Goal: Information Seeking & Learning: Learn about a topic

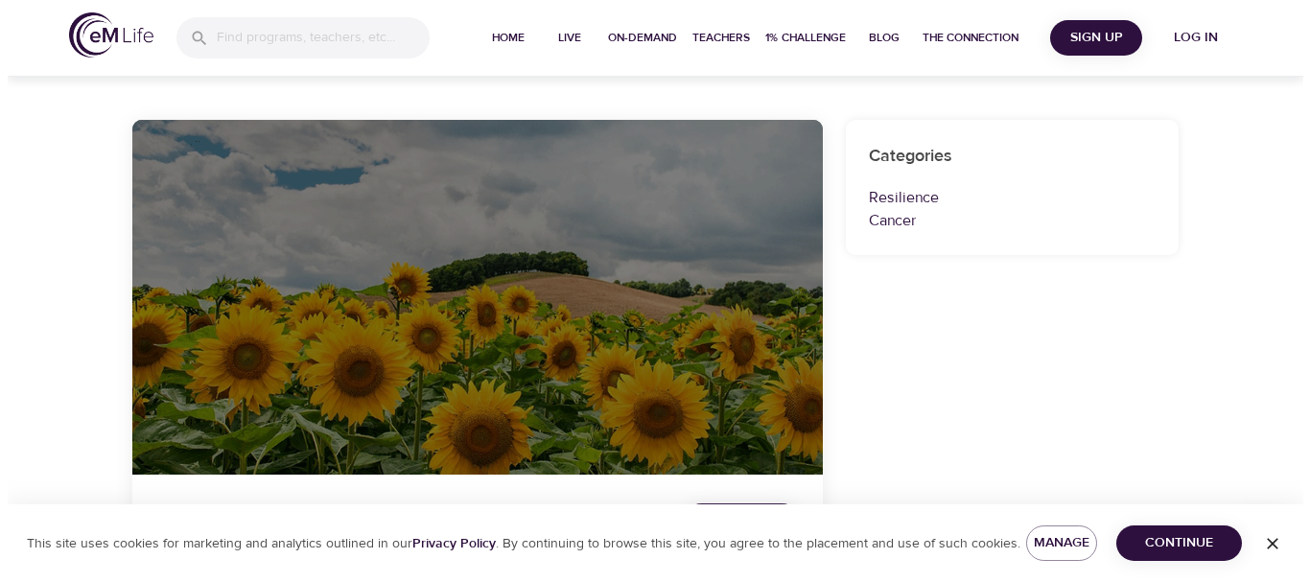
scroll to position [206, 0]
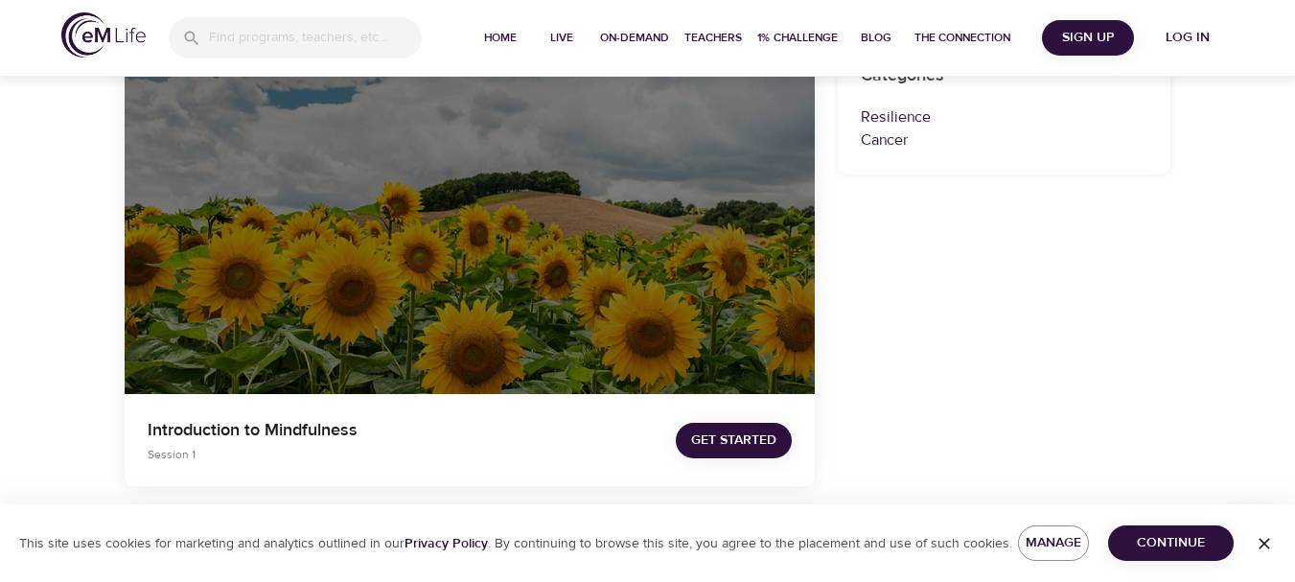
click at [573, 293] on div at bounding box center [470, 217] width 690 height 356
click at [705, 446] on span "Get Started" at bounding box center [733, 441] width 85 height 24
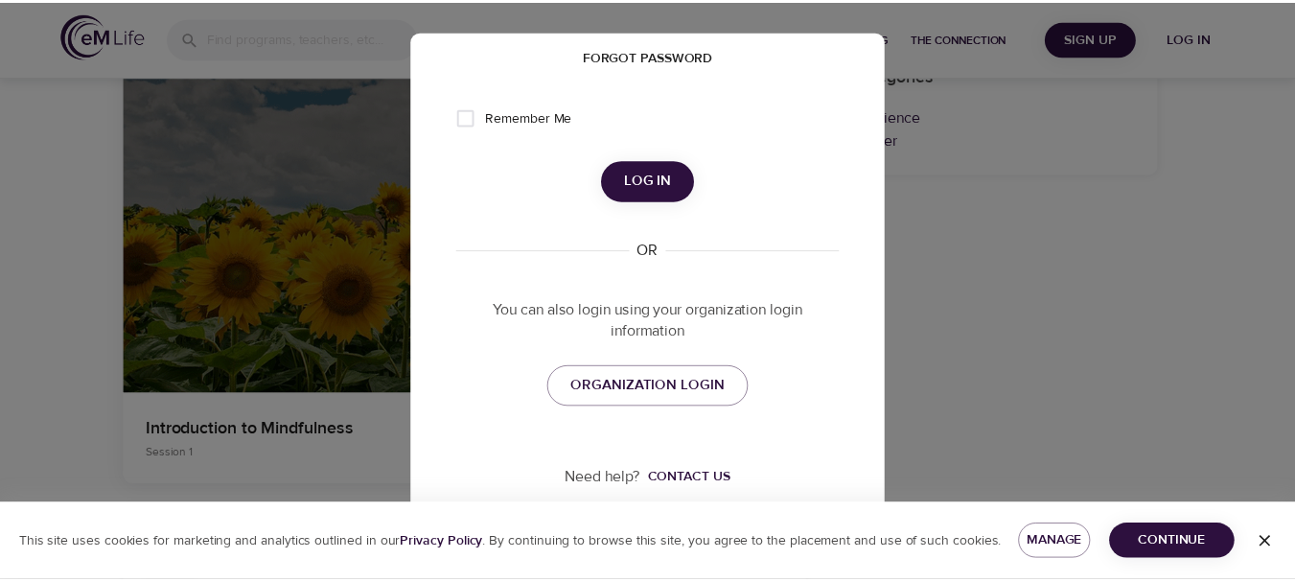
scroll to position [0, 0]
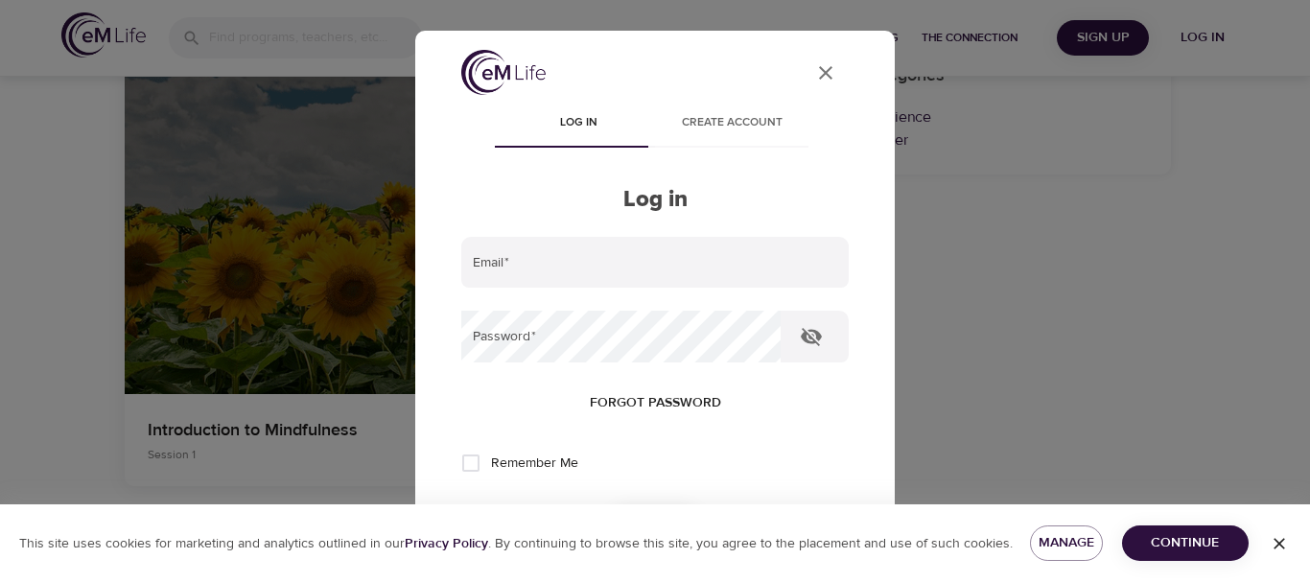
click at [814, 76] on icon "User Profile" at bounding box center [825, 72] width 23 height 23
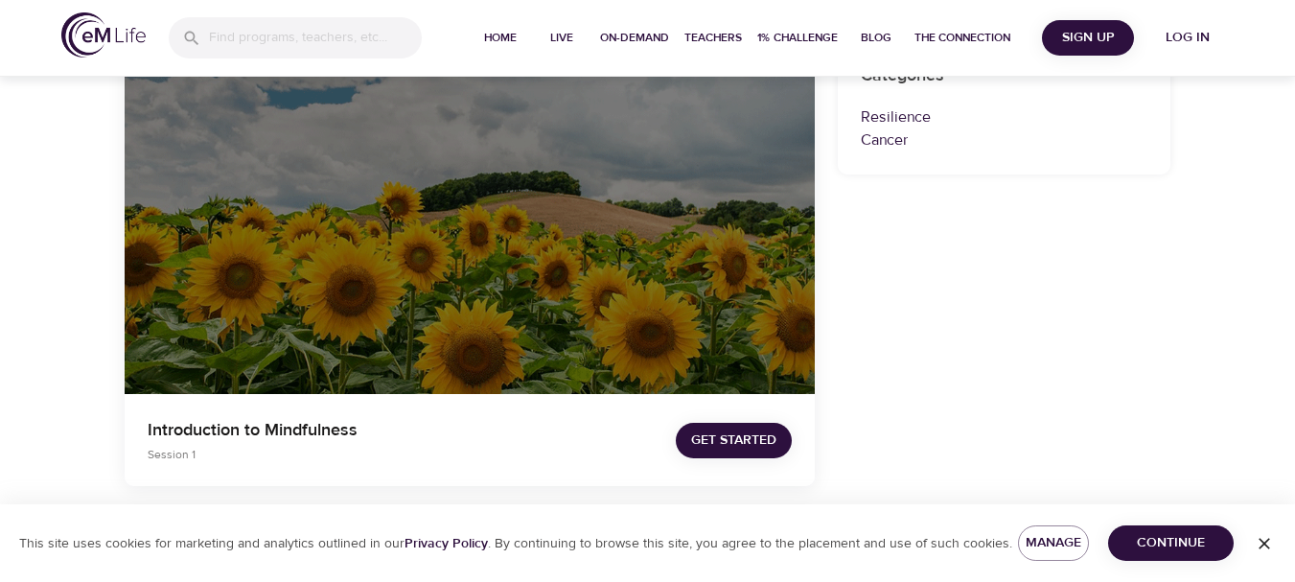
scroll to position [9, 0]
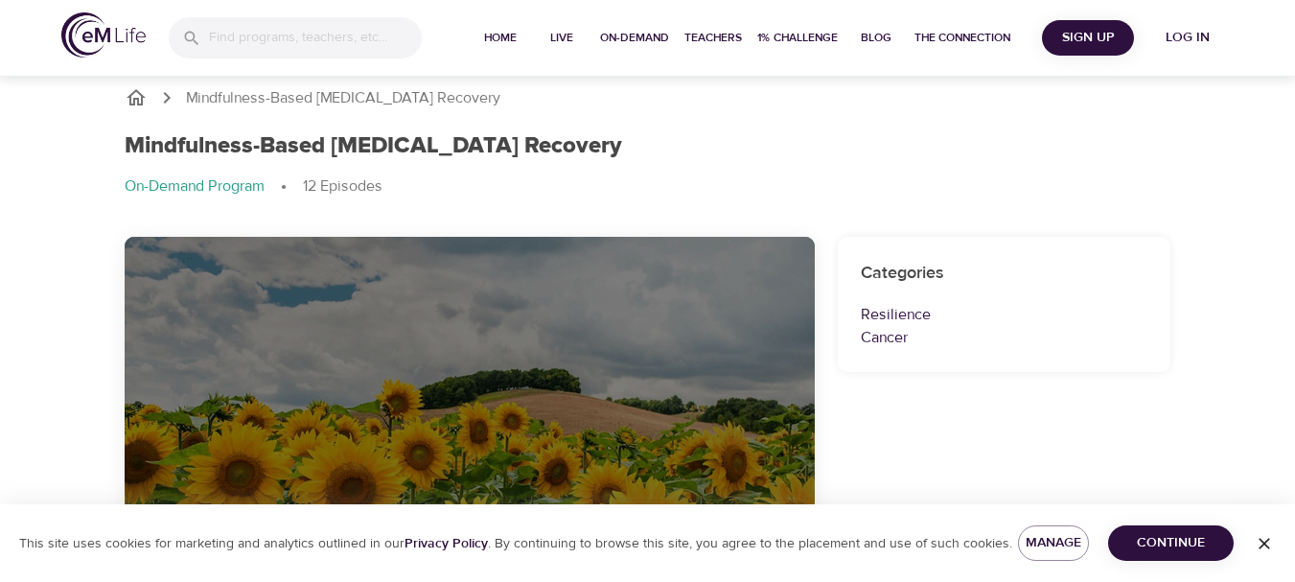
click at [226, 187] on p "On-Demand Program" at bounding box center [195, 186] width 140 height 22
click at [210, 147] on h1 "Mindfulness-Based [MEDICAL_DATA] Recovery" at bounding box center [374, 146] width 498 height 28
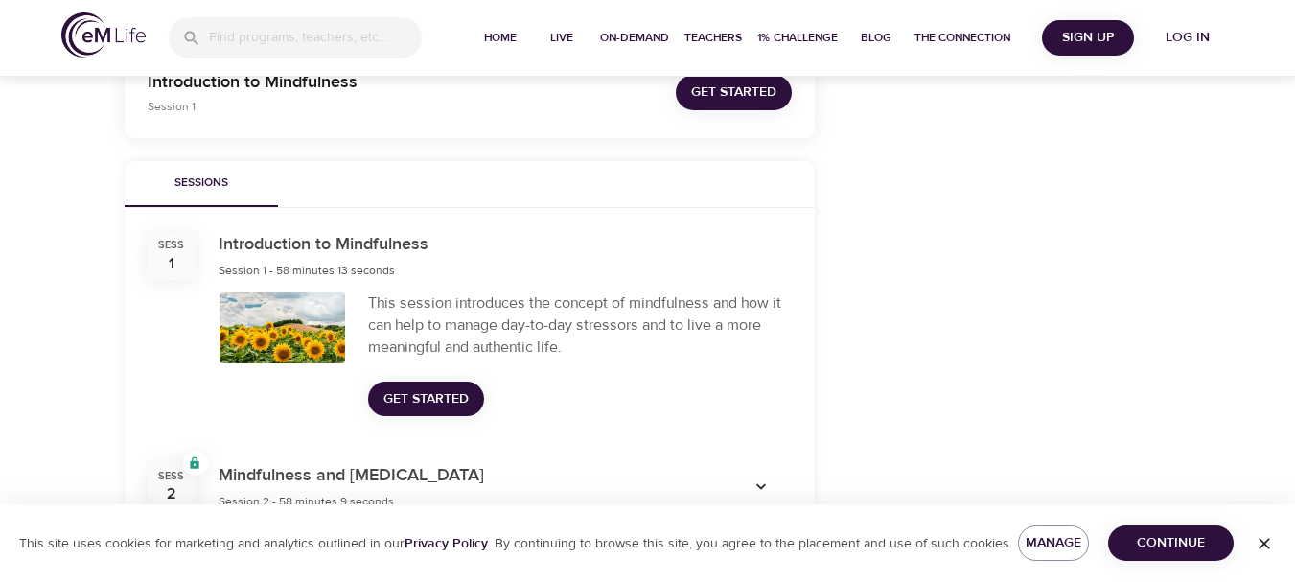
scroll to position [567, 0]
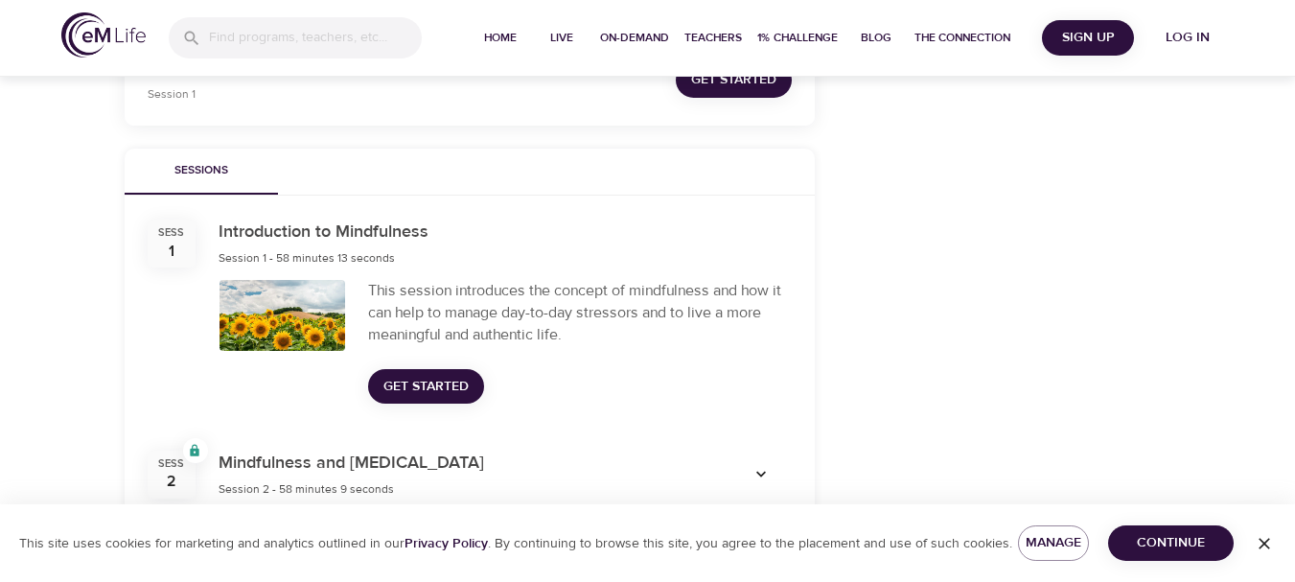
click at [509, 333] on div "This session introduces the concept of mindfulness and how it can help to manag…" at bounding box center [580, 313] width 424 height 66
click at [291, 320] on div at bounding box center [283, 315] width 126 height 71
click at [429, 385] on span "Get Started" at bounding box center [425, 387] width 85 height 24
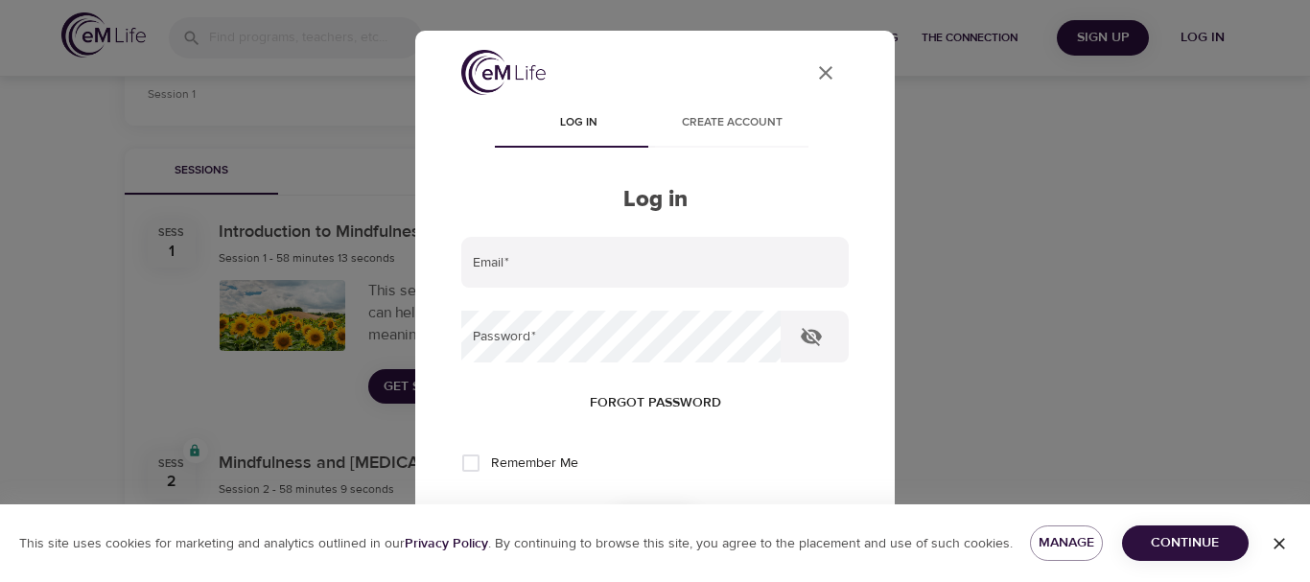
click at [819, 78] on icon "close" at bounding box center [825, 72] width 13 height 13
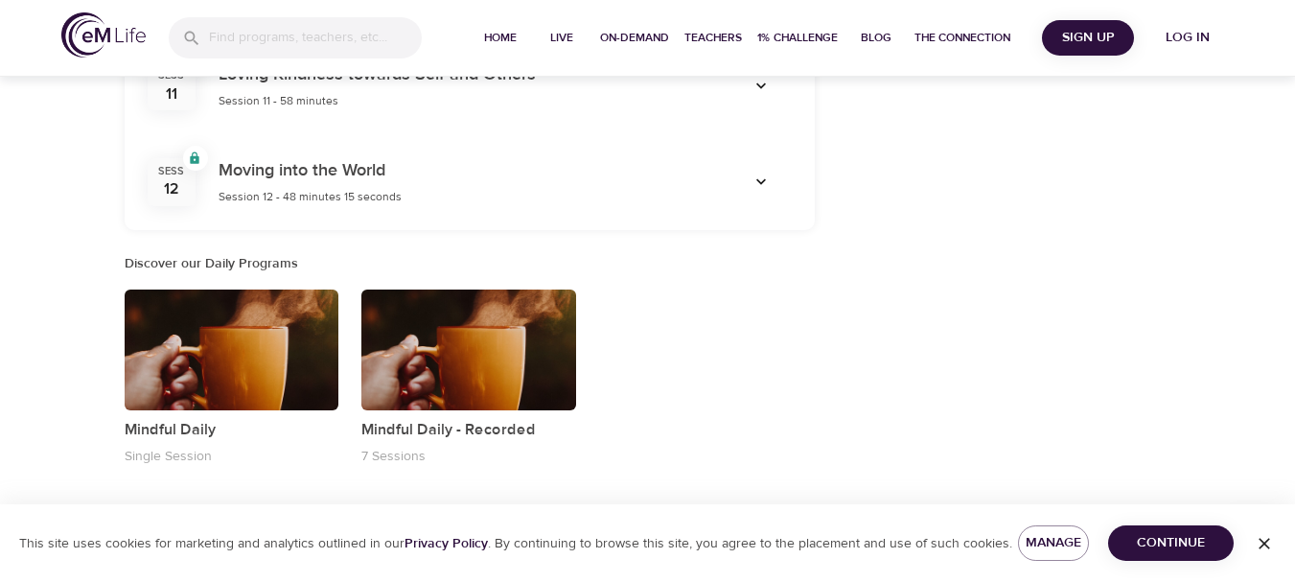
scroll to position [1819, 0]
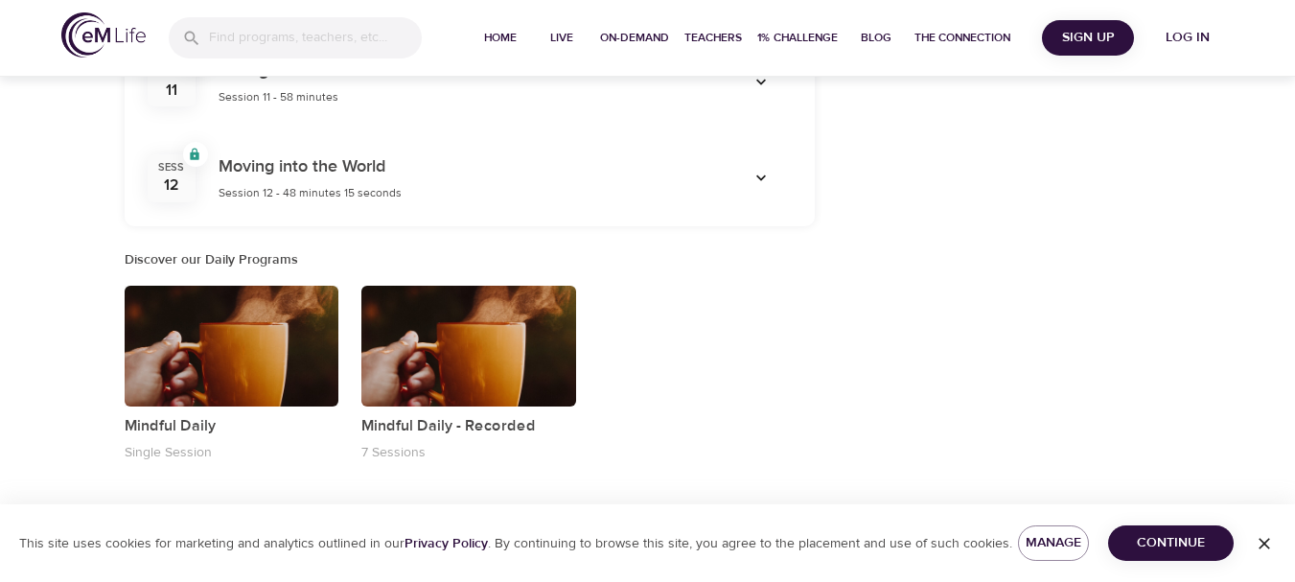
click at [222, 321] on div "button" at bounding box center [232, 346] width 215 height 121
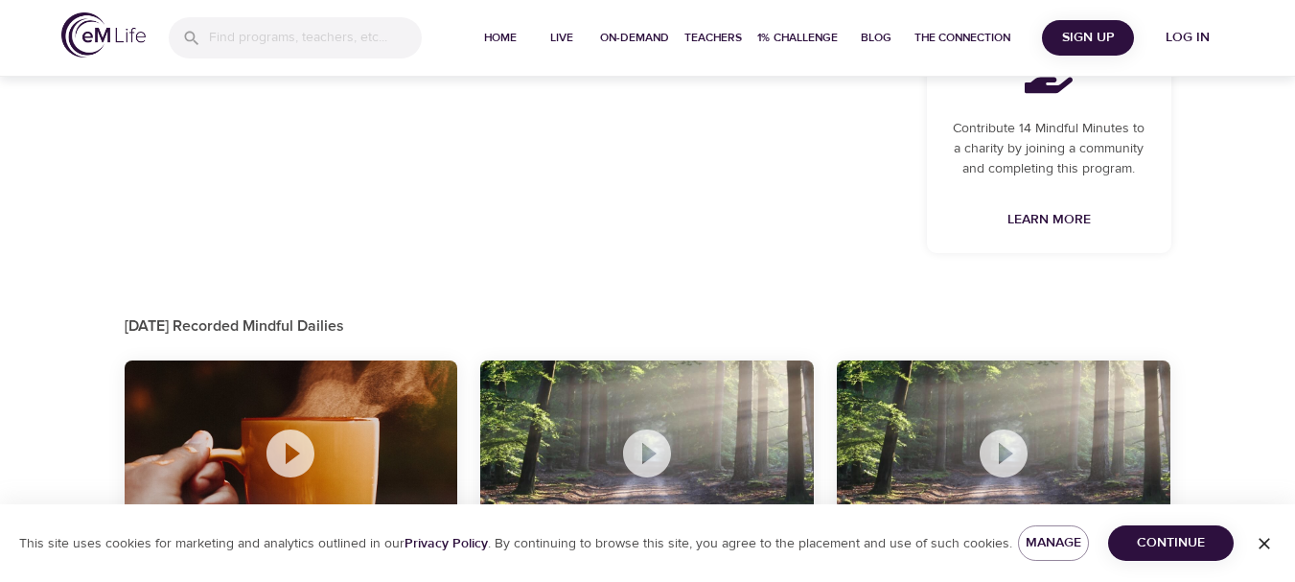
scroll to position [835, 0]
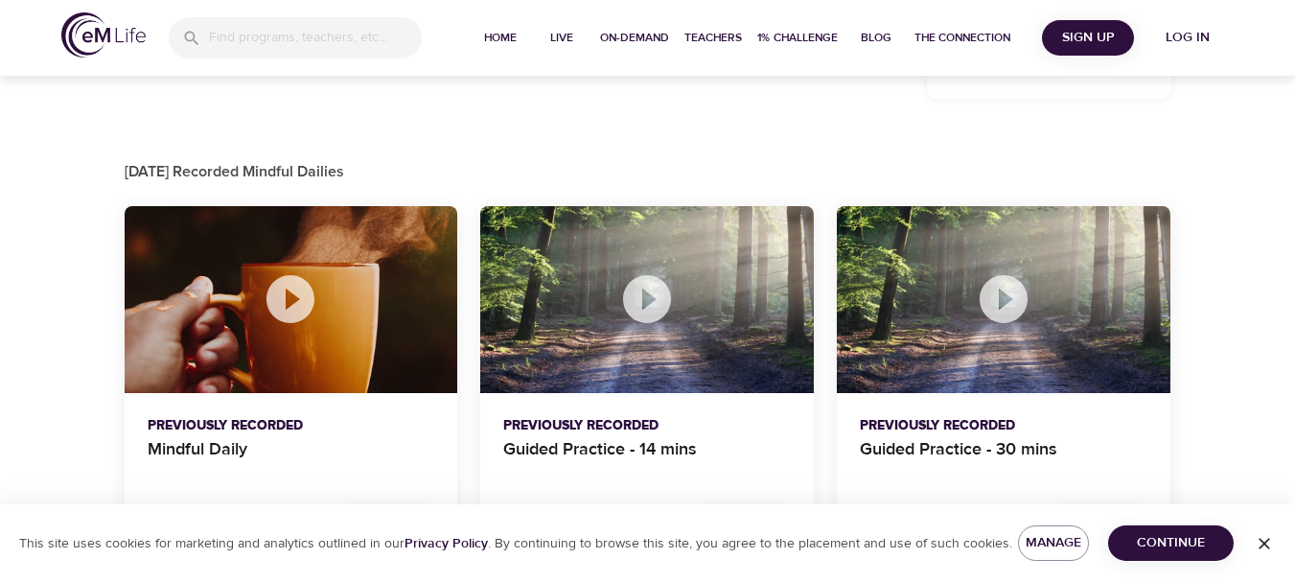
click at [295, 286] on icon at bounding box center [291, 299] width 48 height 48
click at [632, 306] on icon at bounding box center [647, 299] width 48 height 48
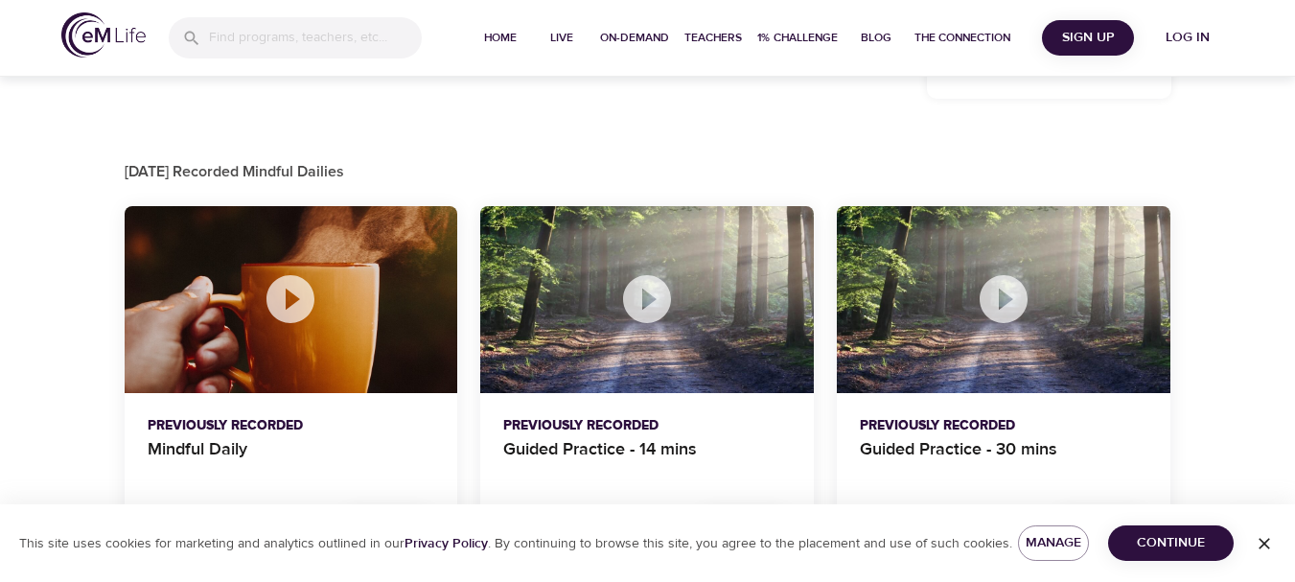
click at [627, 435] on p "Previously Recorded" at bounding box center [647, 426] width 288 height 20
click at [962, 446] on p "Guided Practice - 30 mins" at bounding box center [1004, 459] width 288 height 46
click at [1016, 297] on icon at bounding box center [1004, 299] width 48 height 48
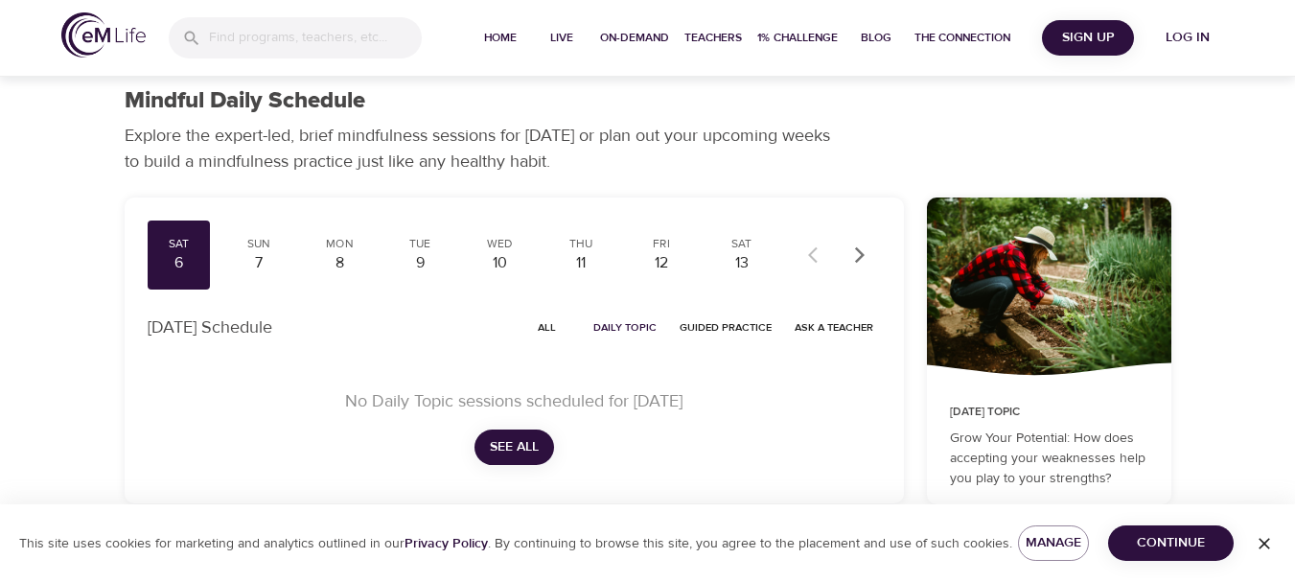
scroll to position [0, 0]
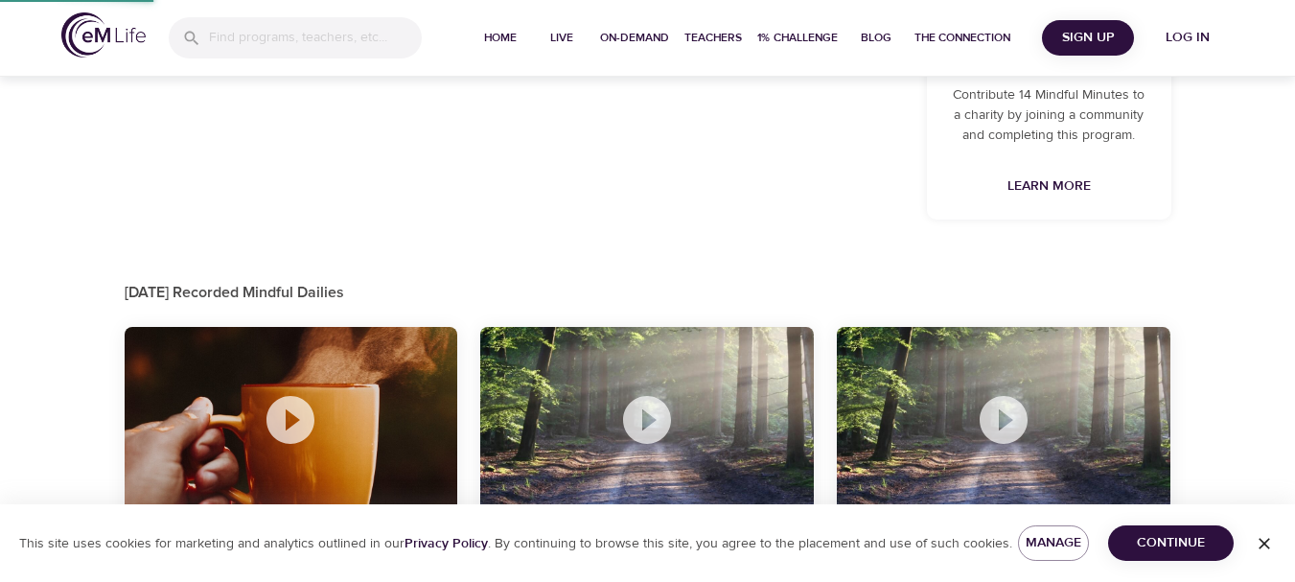
scroll to position [835, 0]
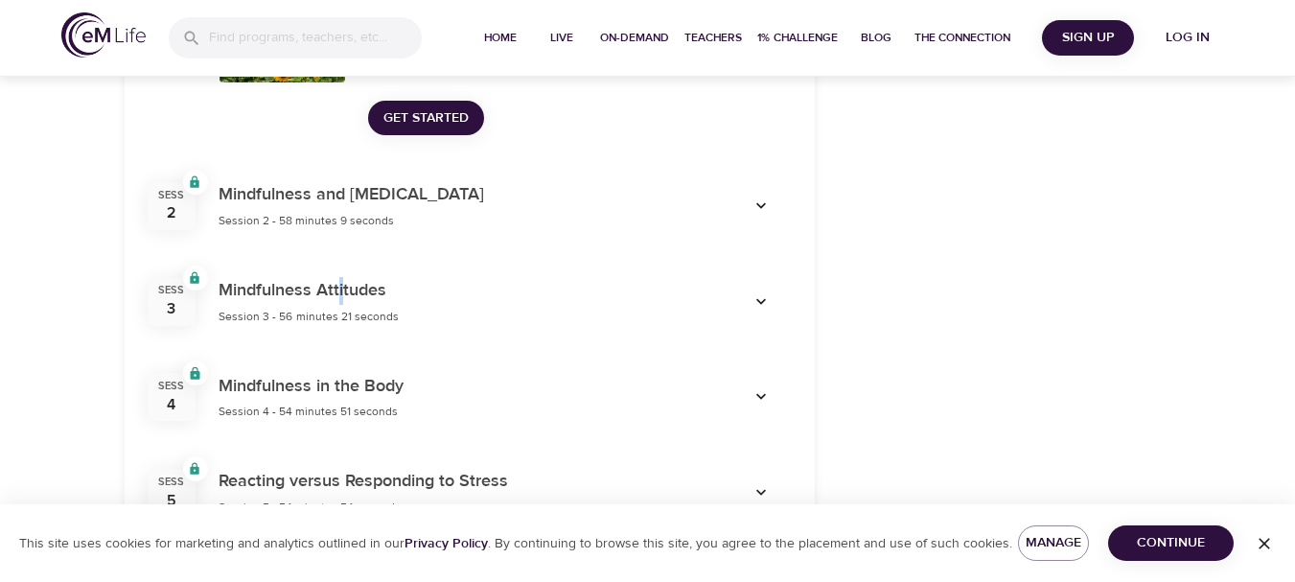
click at [339, 303] on h6 "Mindfulness Attitudes" at bounding box center [309, 291] width 180 height 28
click at [760, 208] on icon "button" at bounding box center [761, 206] width 10 height 6
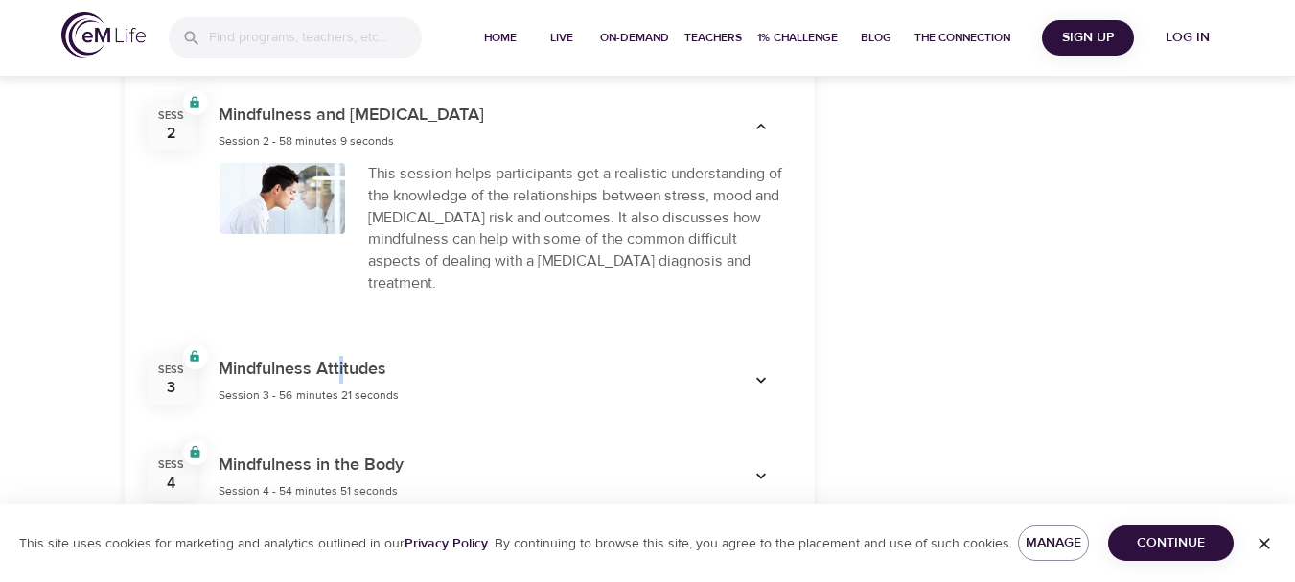
scroll to position [1026, 0]
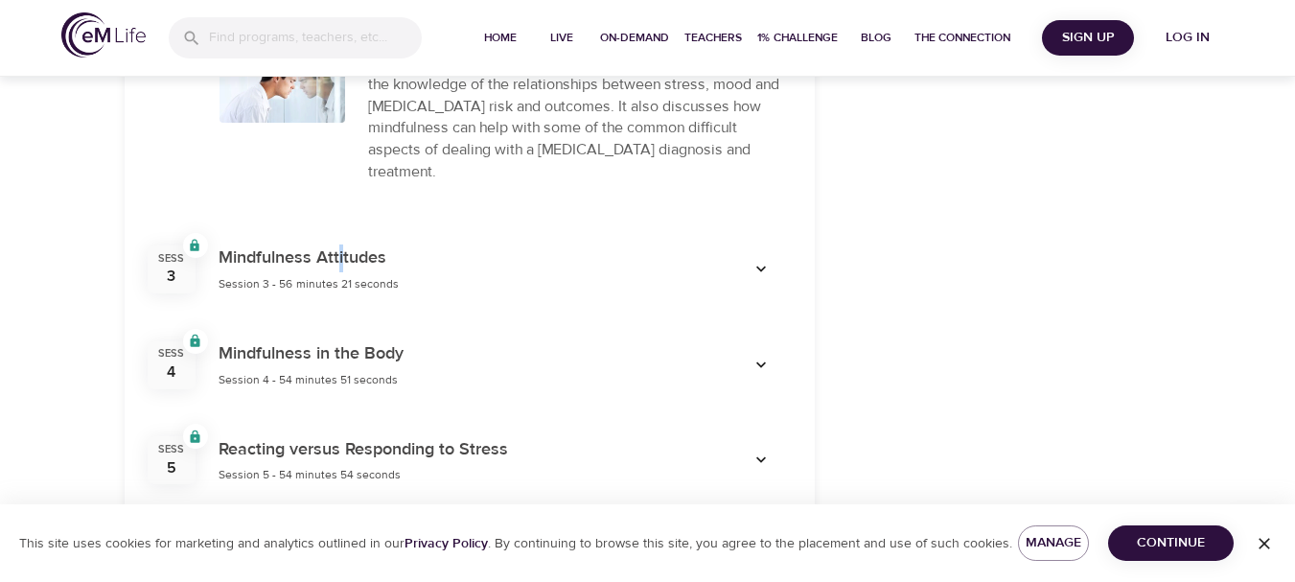
click at [768, 260] on icon "button" at bounding box center [761, 269] width 19 height 19
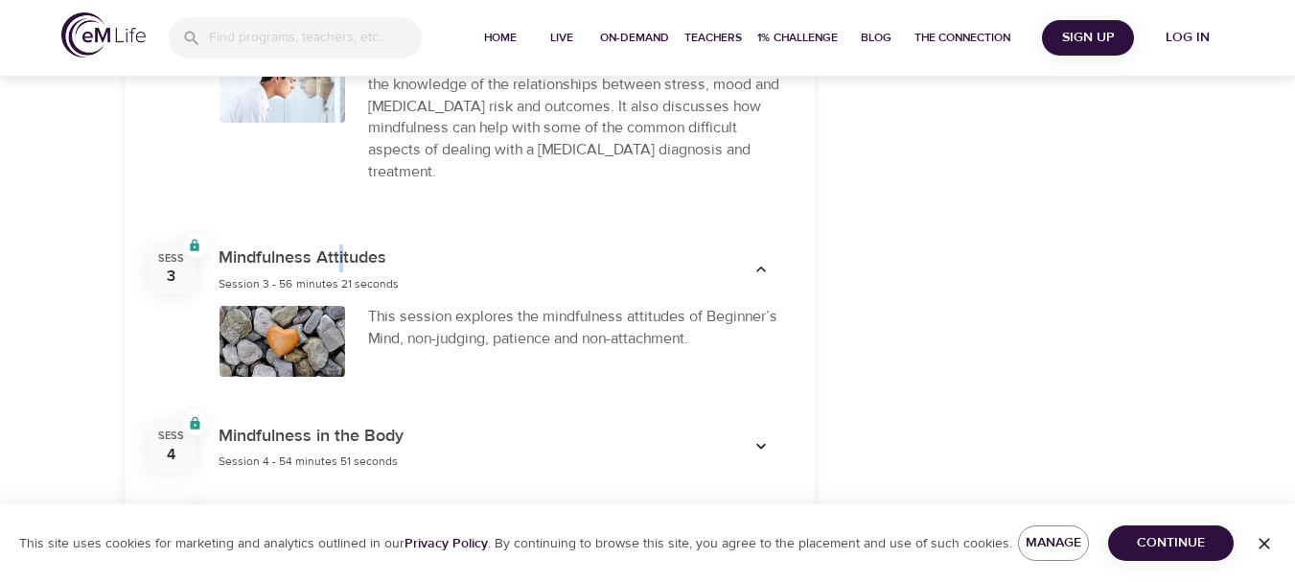
click at [763, 444] on icon "button" at bounding box center [761, 447] width 10 height 6
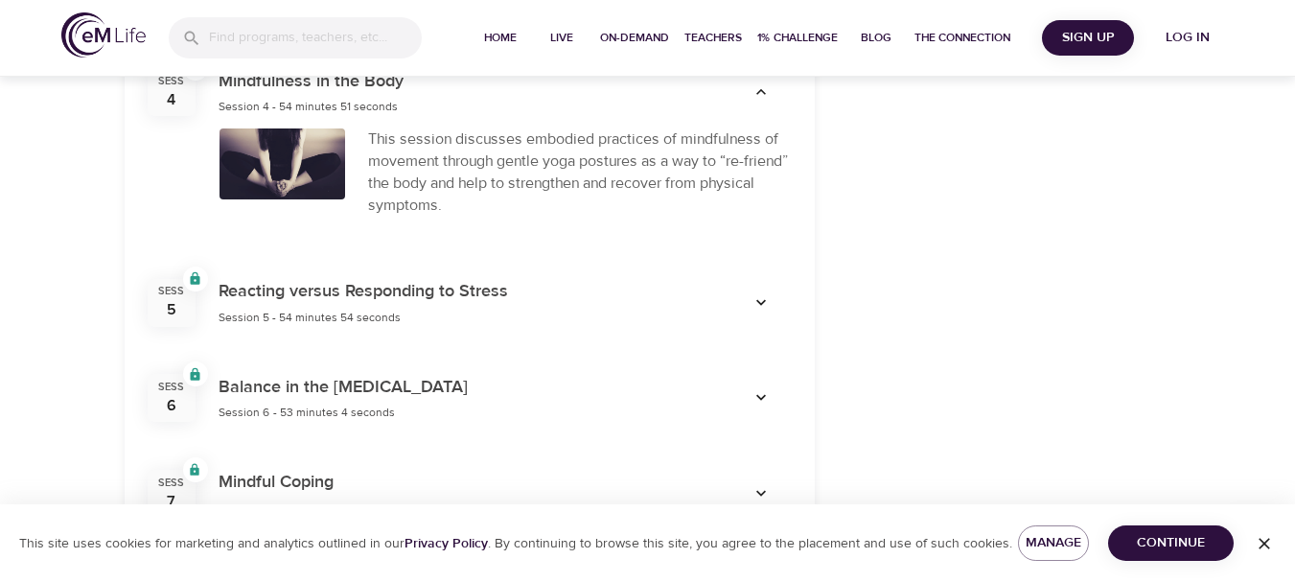
scroll to position [1400, 0]
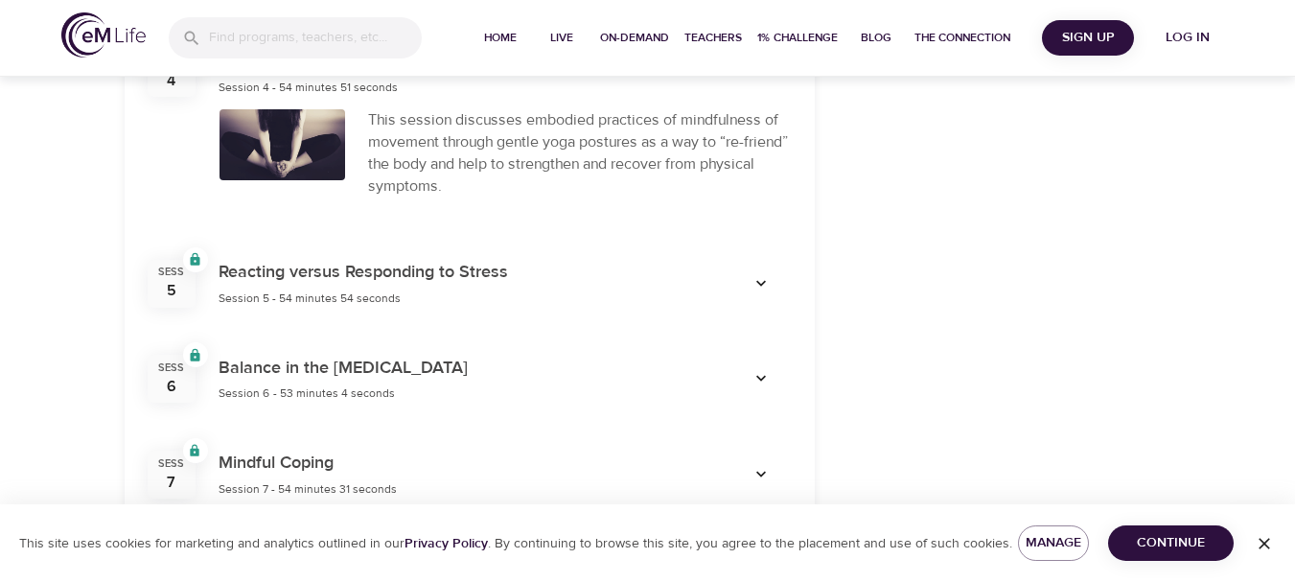
click at [756, 274] on icon "button" at bounding box center [761, 283] width 19 height 19
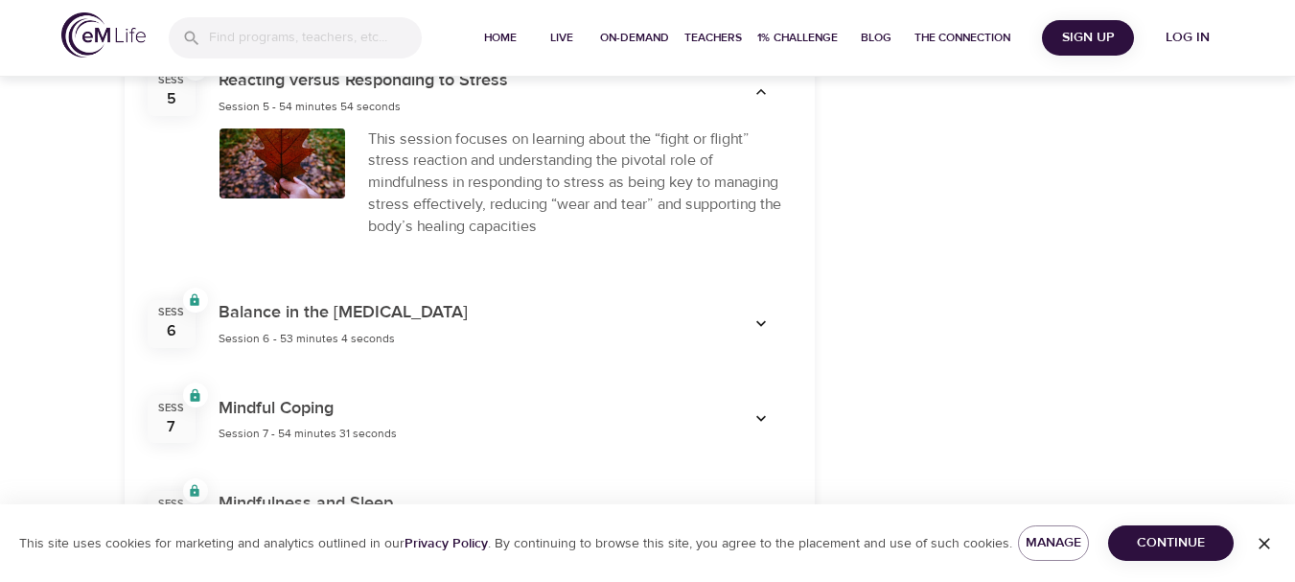
scroll to position [1652, 0]
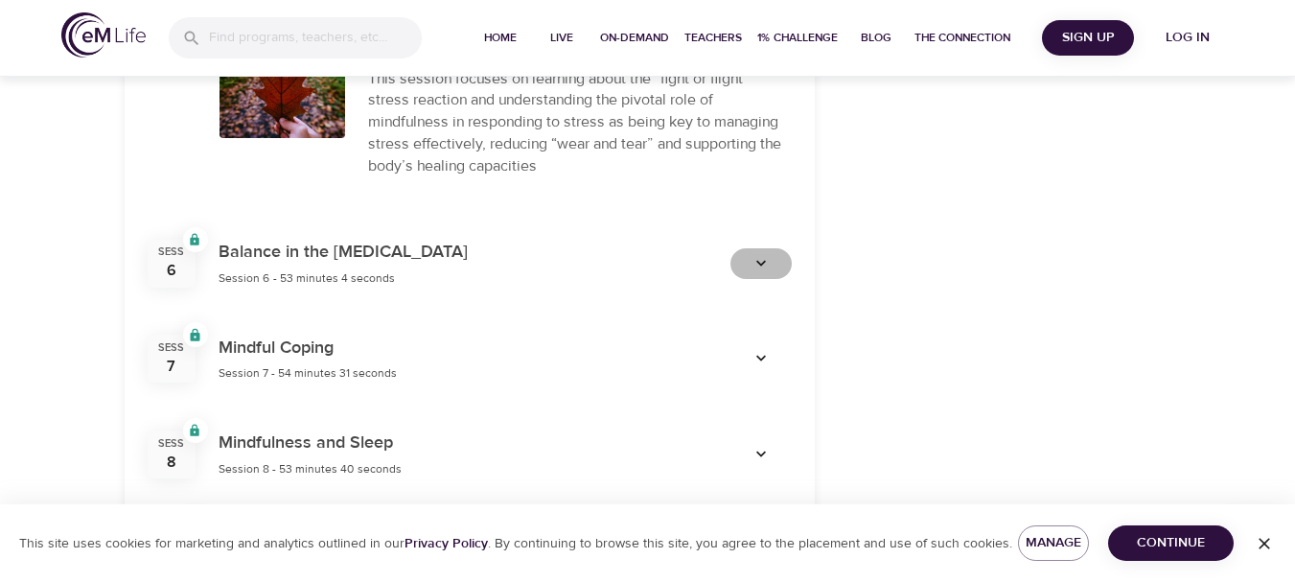
click at [763, 260] on icon "button" at bounding box center [761, 263] width 10 height 6
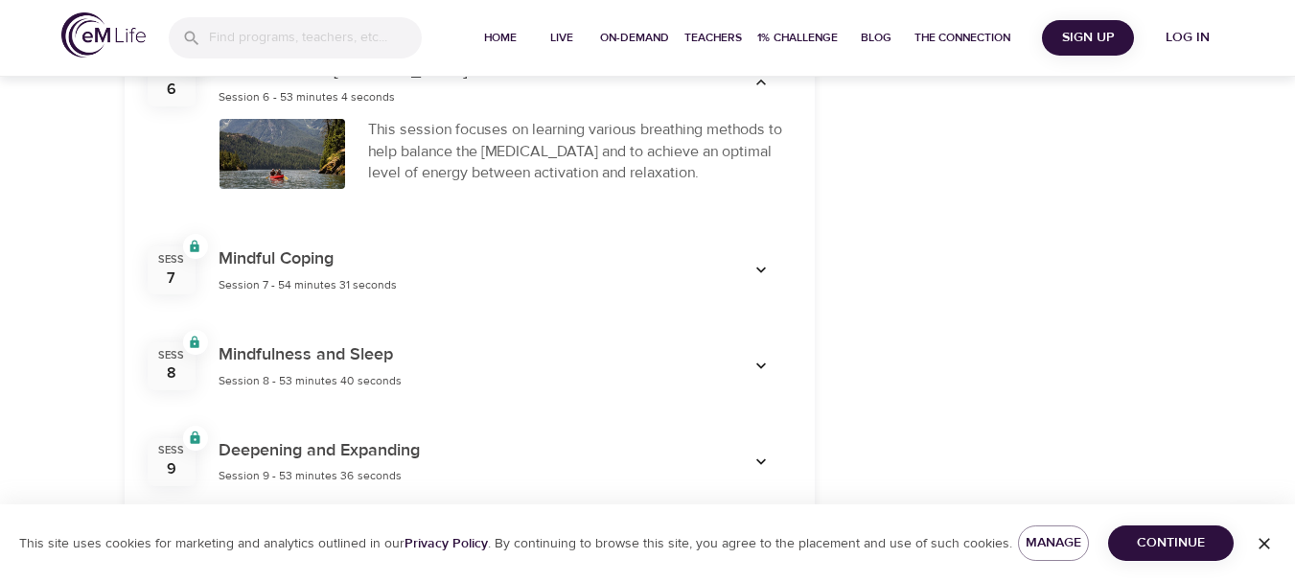
scroll to position [1854, 0]
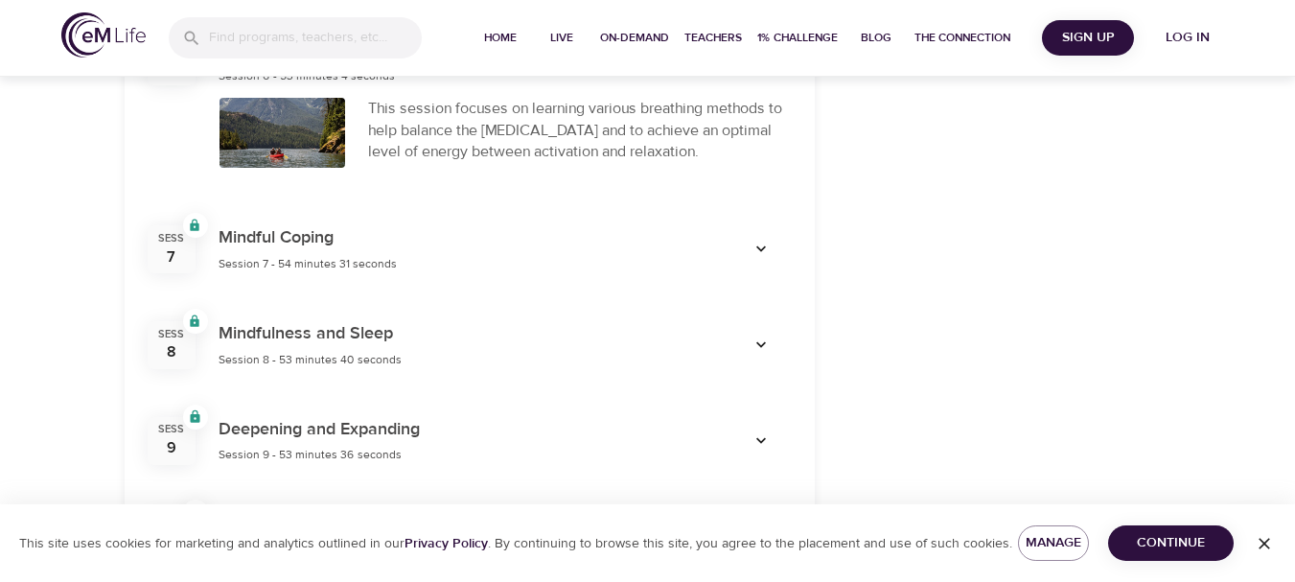
click at [768, 240] on icon "button" at bounding box center [761, 249] width 19 height 19
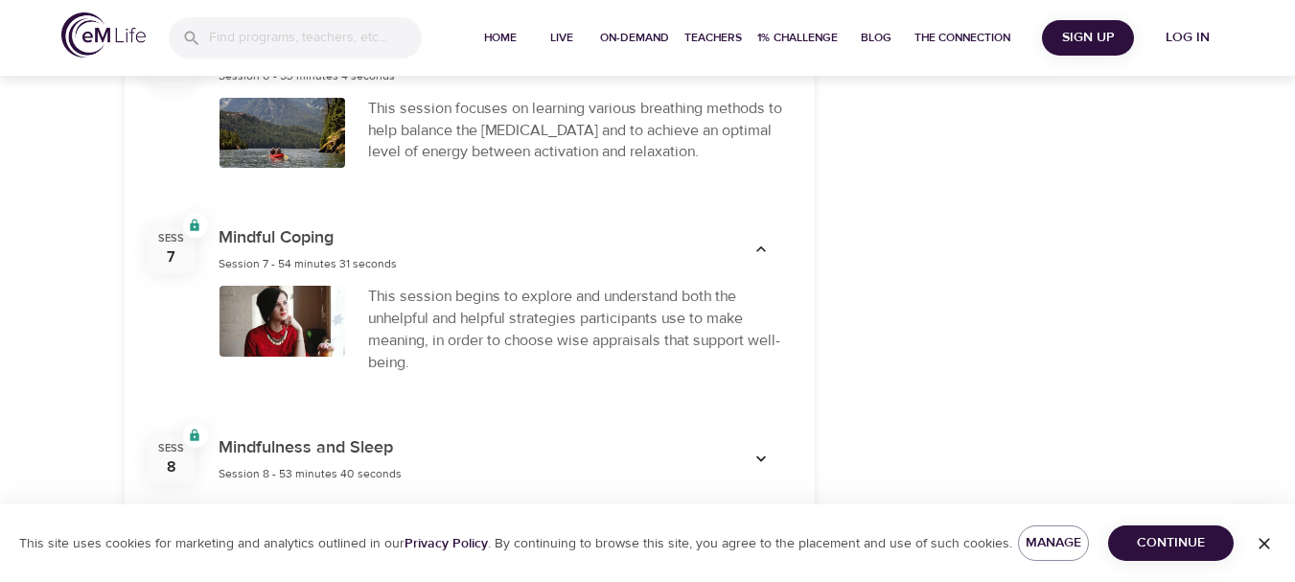
click at [762, 450] on icon "button" at bounding box center [761, 459] width 19 height 19
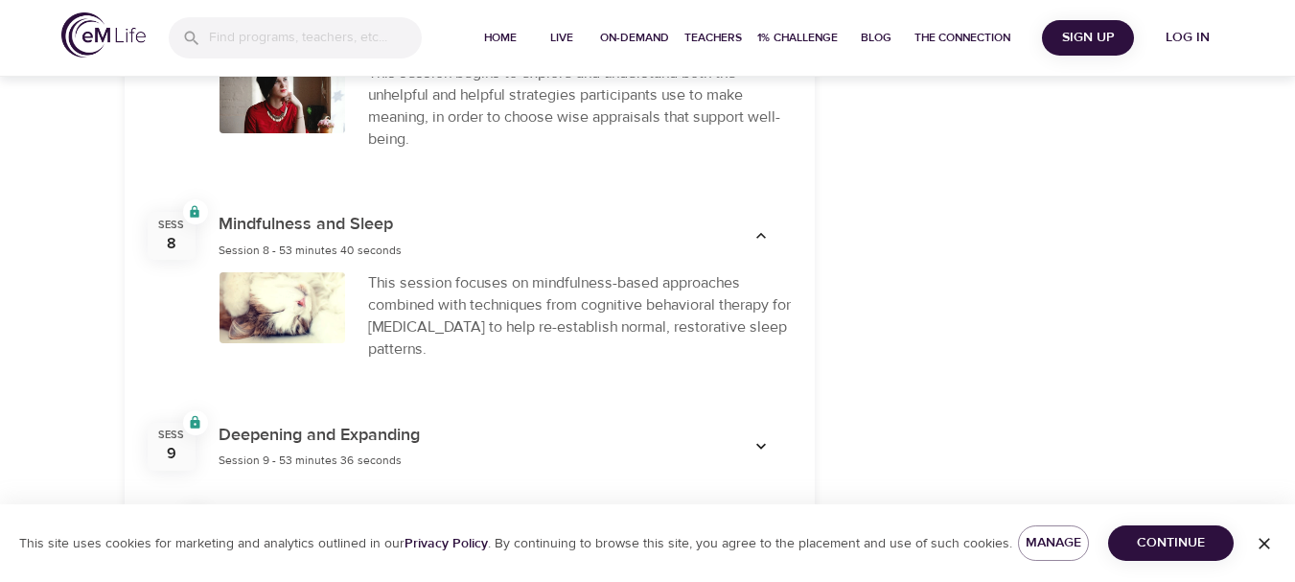
scroll to position [2099, 0]
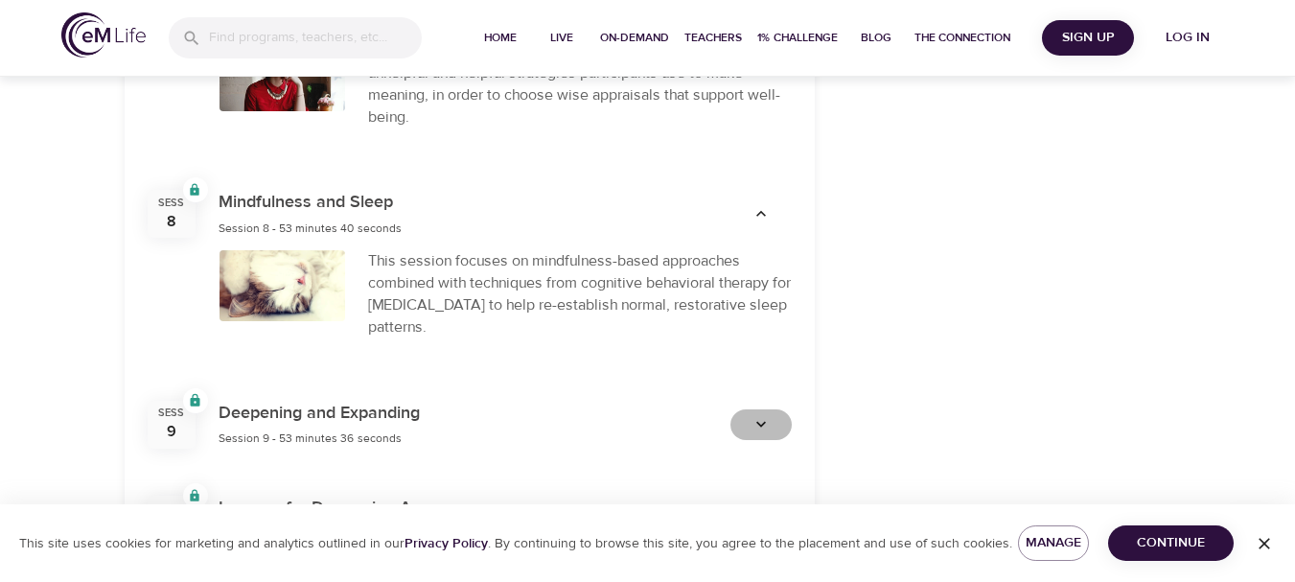
click at [766, 415] on icon "button" at bounding box center [761, 424] width 19 height 19
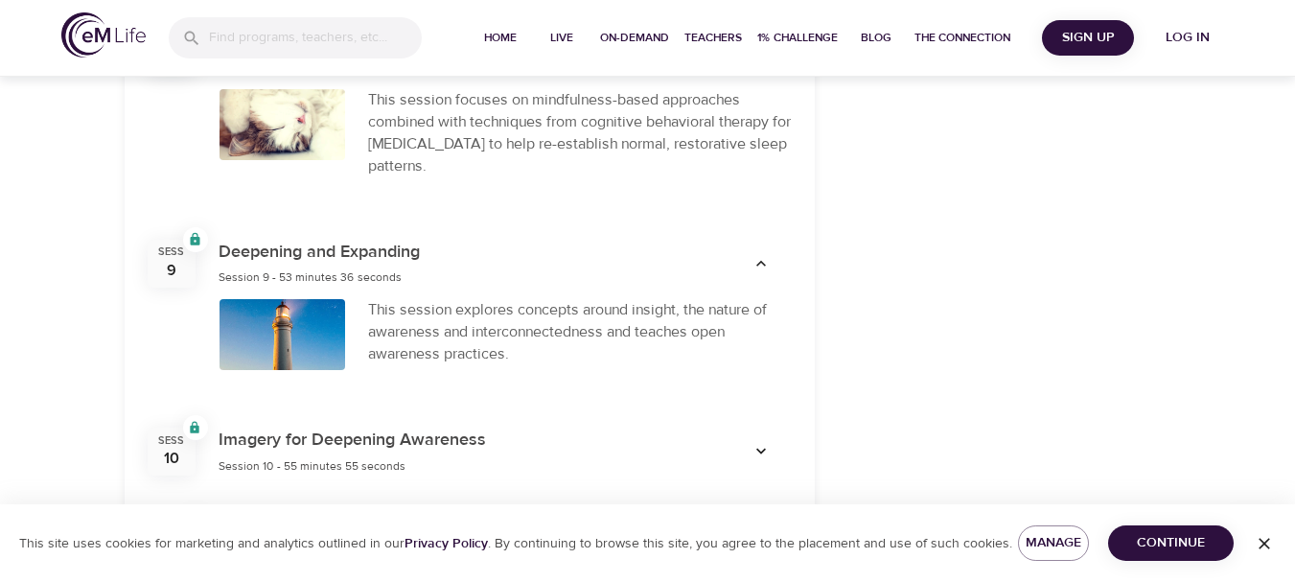
scroll to position [2272, 0]
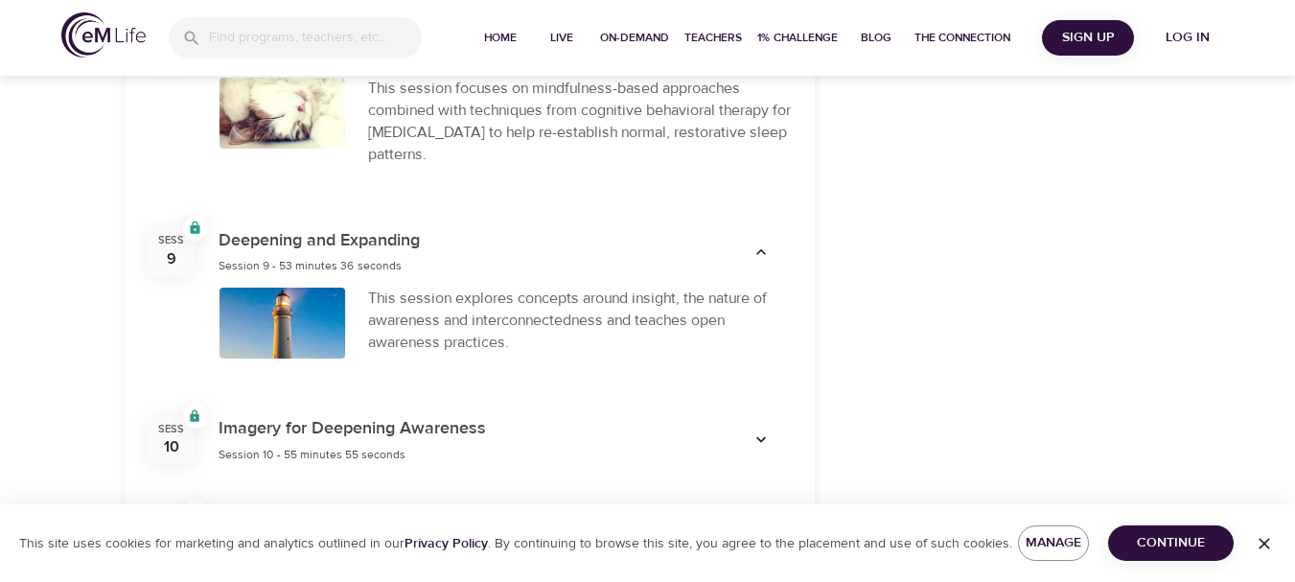
click at [759, 430] on icon "button" at bounding box center [761, 439] width 19 height 19
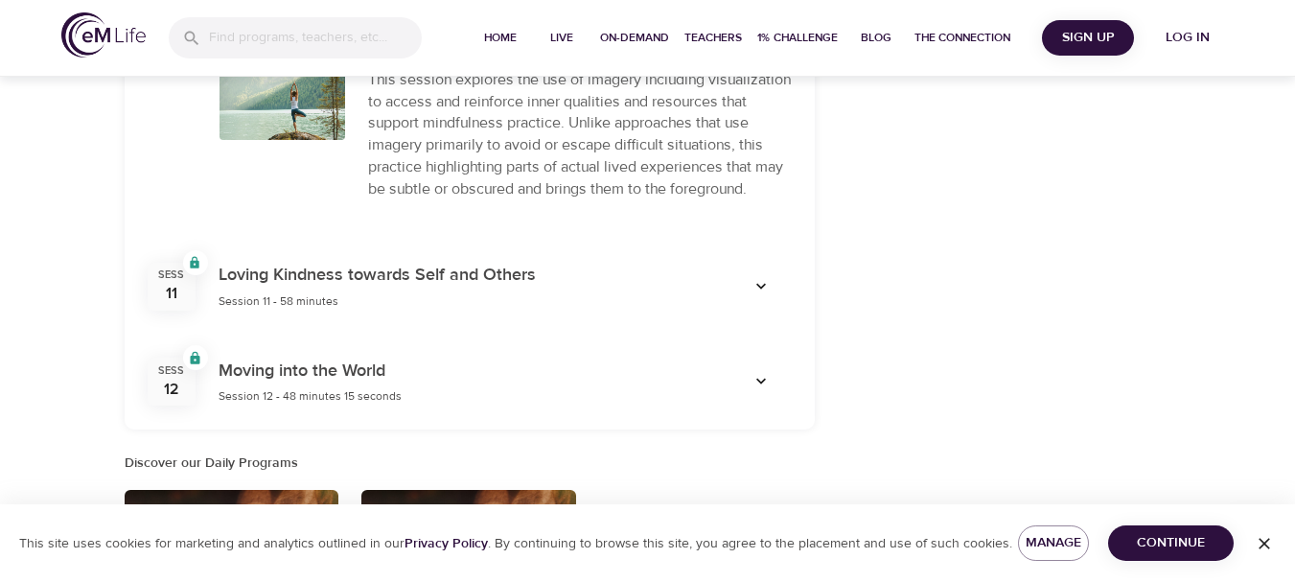
scroll to position [2698, 0]
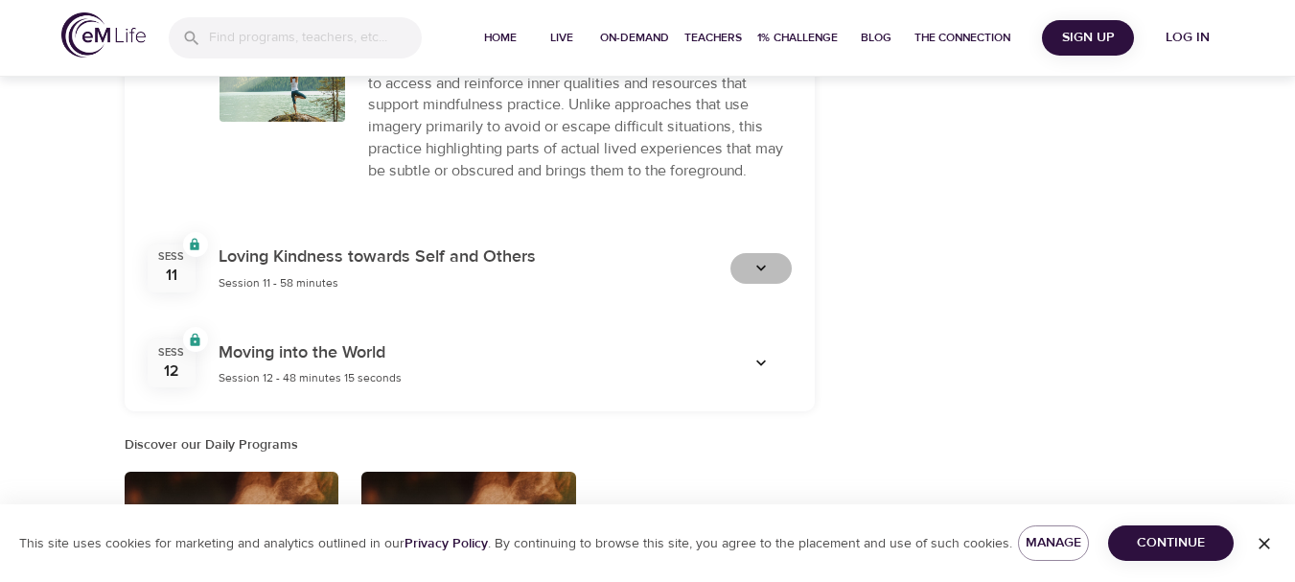
click at [755, 270] on icon "button" at bounding box center [761, 268] width 19 height 19
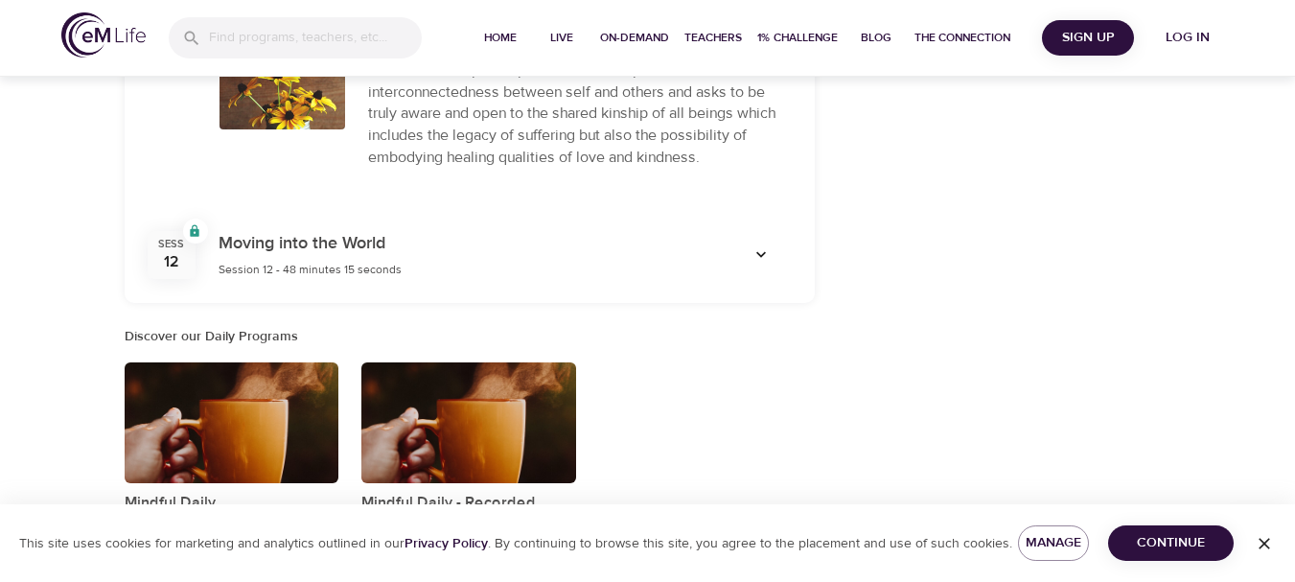
scroll to position [2962, 0]
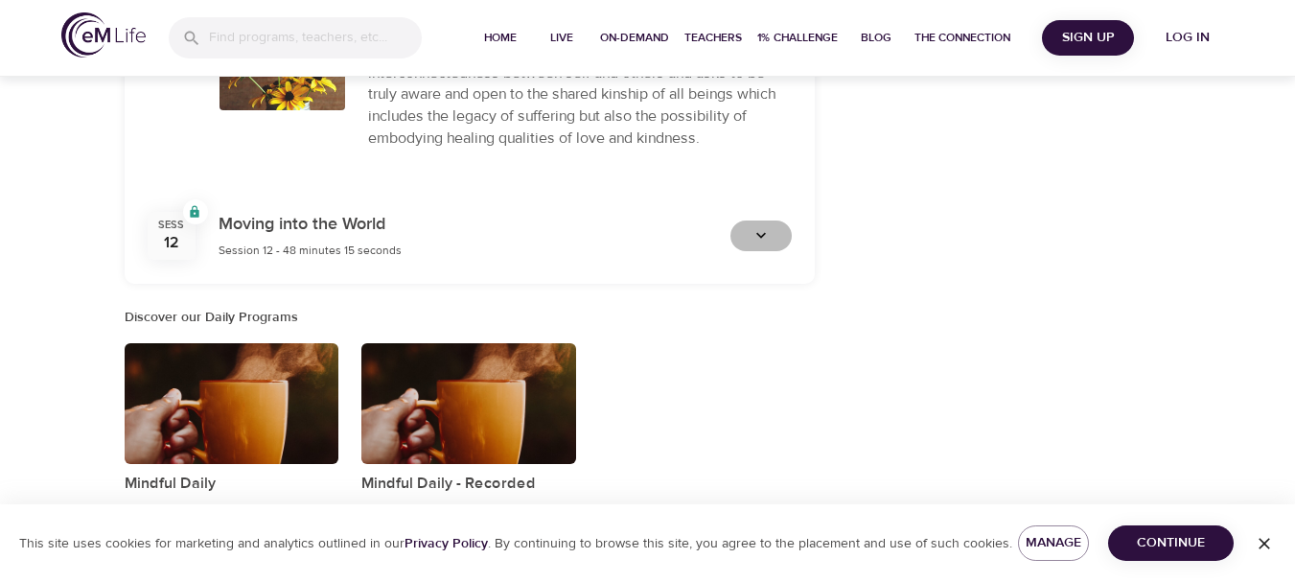
click at [763, 230] on icon "button" at bounding box center [761, 235] width 19 height 19
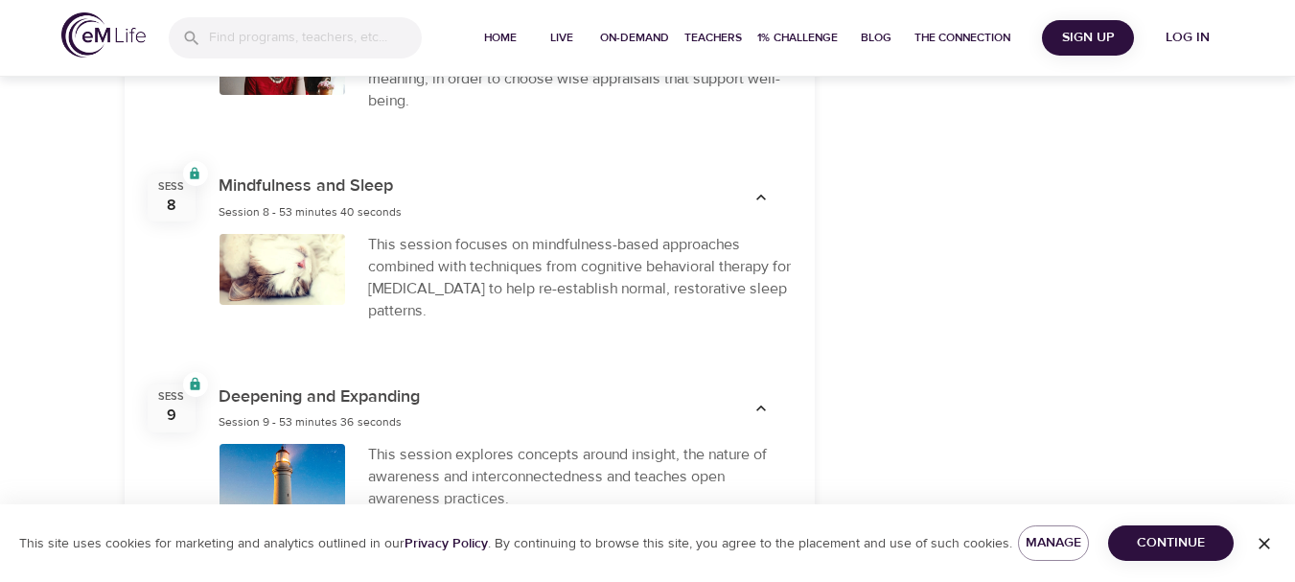
scroll to position [1980, 0]
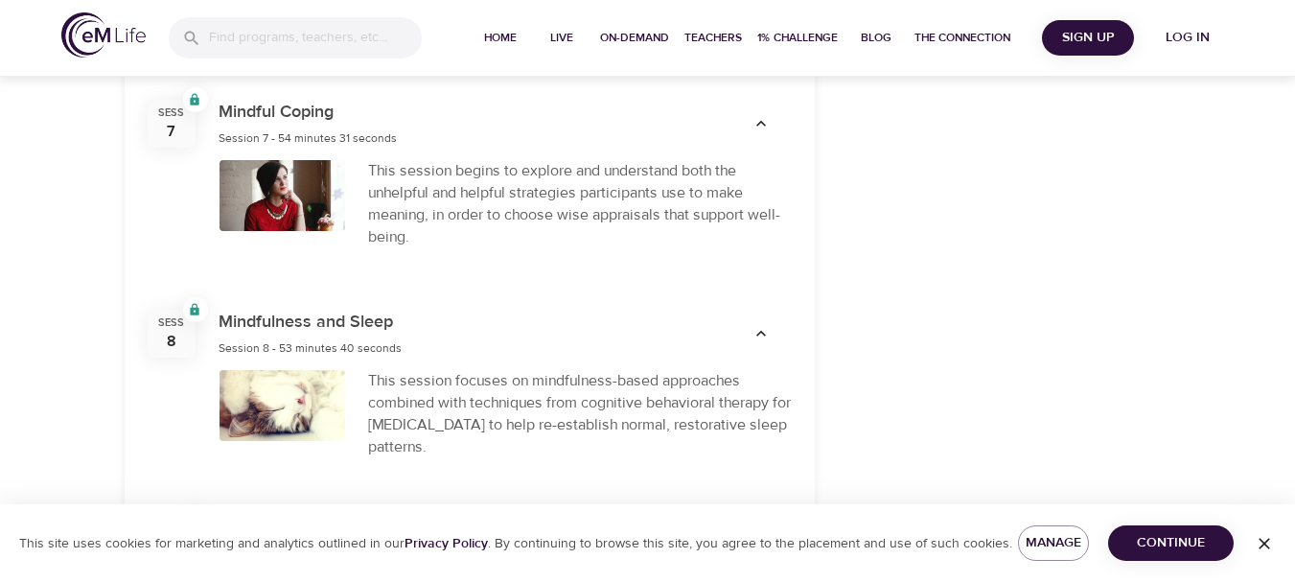
click at [309, 381] on div at bounding box center [283, 405] width 126 height 71
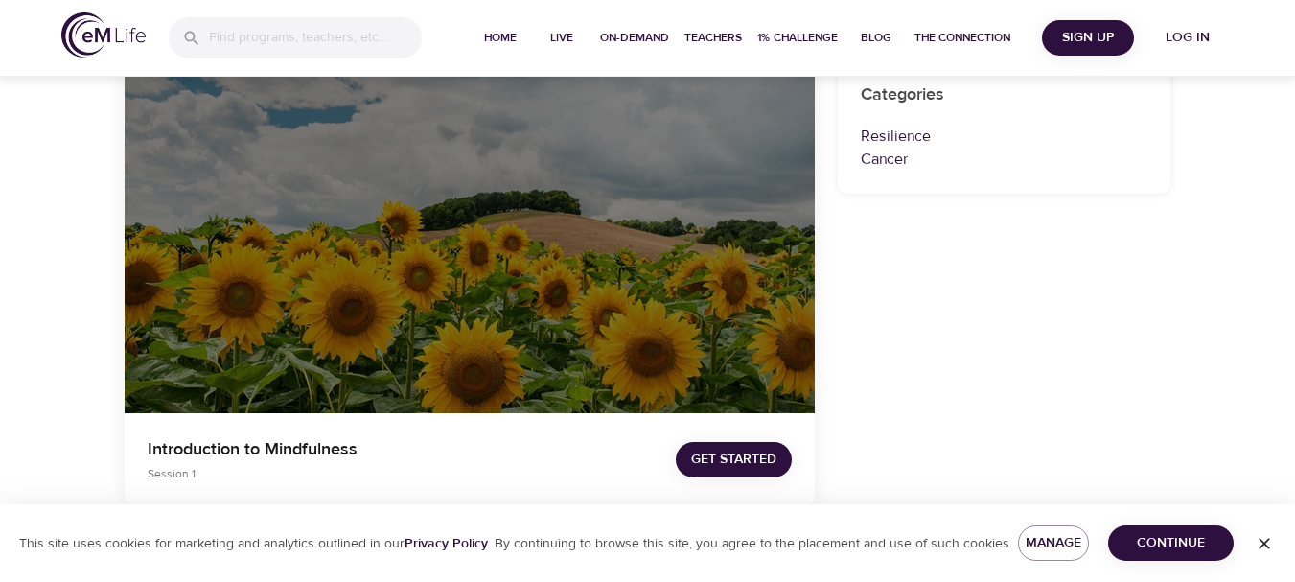
scroll to position [0, 0]
